Goal: Obtain resource: Download file/media

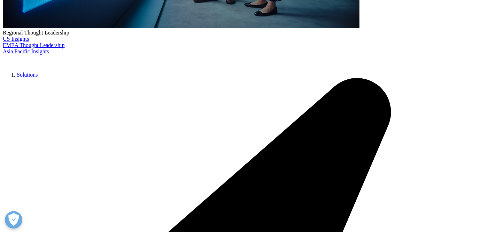
scroll to position [290, 0]
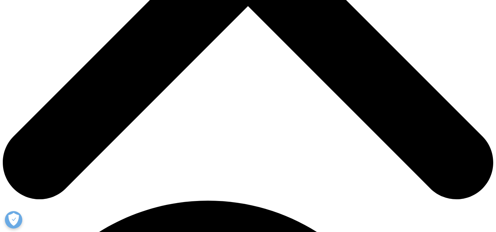
scroll to position [302, 0]
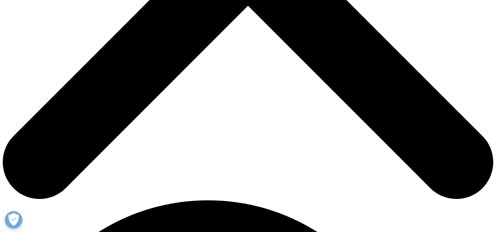
type input "Jorge"
type input "Fernández"
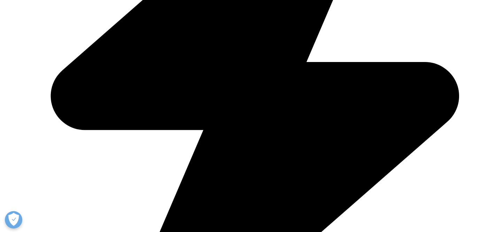
scroll to position [0, 11]
type input "jffradejas@outlook.com"
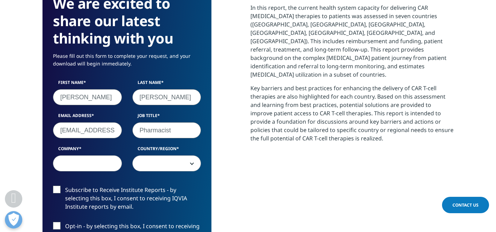
type input "Pharmacist"
click at [96, 159] on input "Company" at bounding box center [87, 163] width 69 height 16
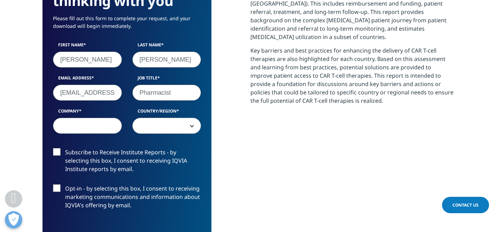
scroll to position [384, 0]
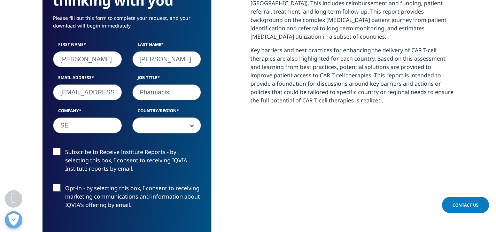
type input "S"
type input "Hospital Ramón y Cajal"
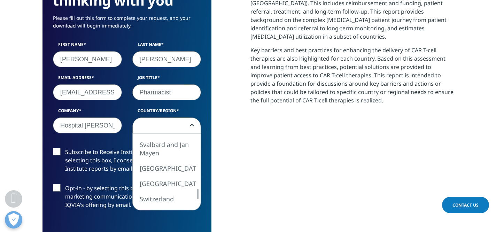
select select "Spain"
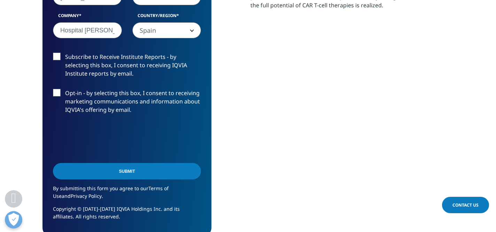
scroll to position [480, 0]
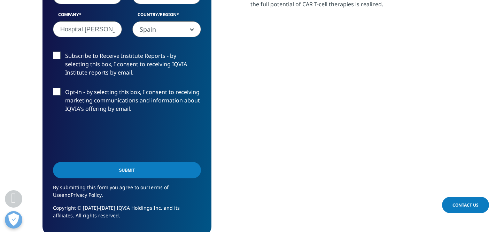
click at [90, 168] on input "Submit" at bounding box center [127, 170] width 148 height 16
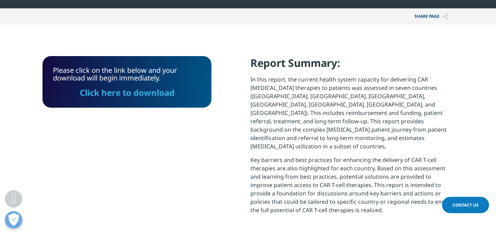
scroll to position [269, 0]
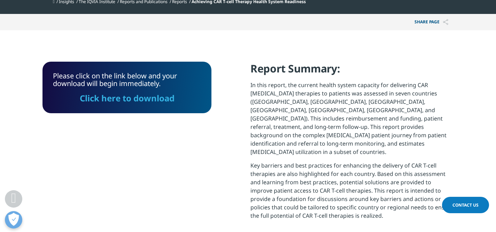
click at [152, 102] on link "Click here to download" at bounding box center [127, 97] width 95 height 11
